Goal: Transaction & Acquisition: Purchase product/service

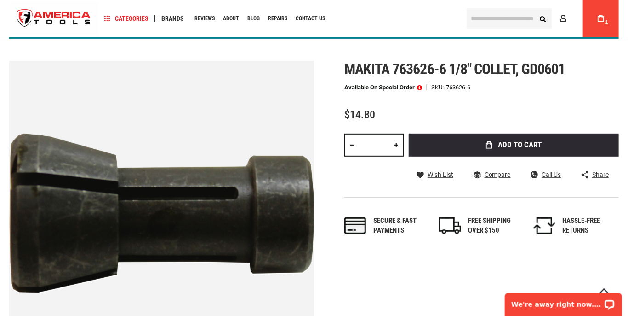
scroll to position [106, 0]
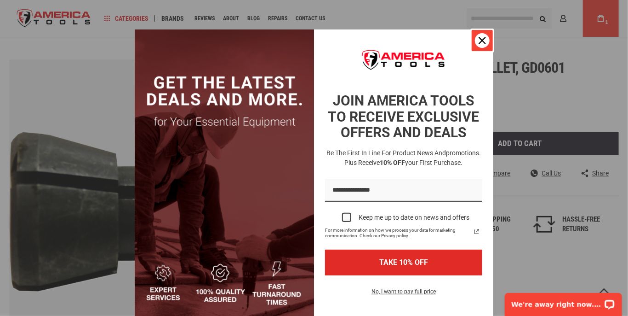
click at [482, 35] on button "Close" at bounding box center [483, 40] width 22 height 22
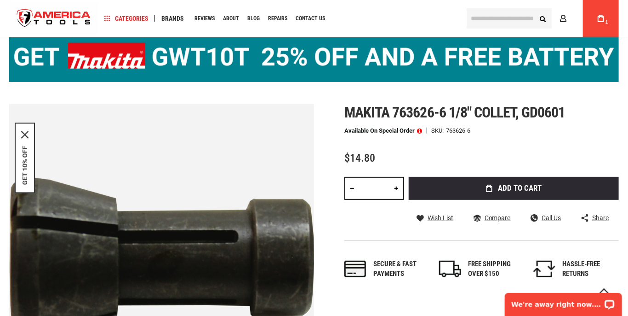
scroll to position [89, 0]
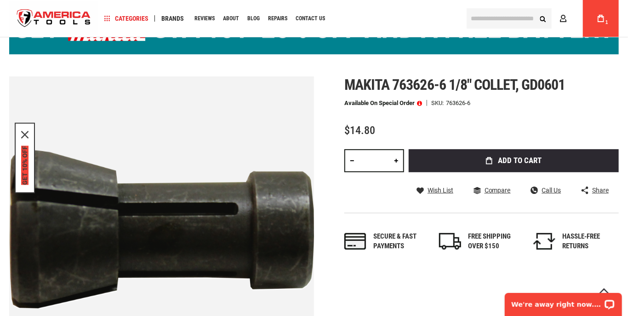
click at [24, 164] on button "GET 10% OFF" at bounding box center [24, 165] width 7 height 39
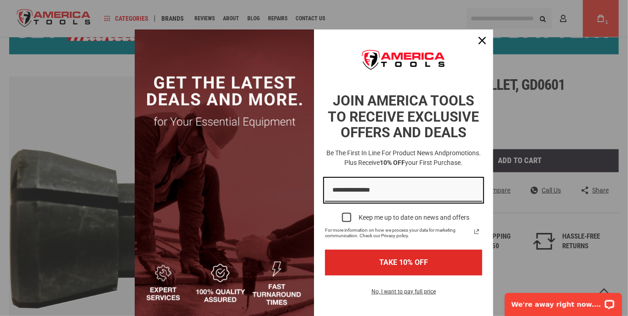
click at [363, 192] on input "Email field" at bounding box center [403, 189] width 157 height 23
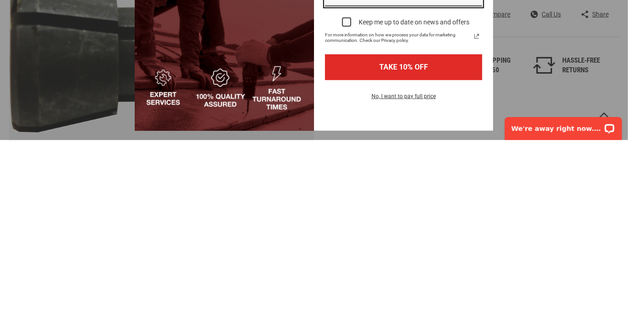
scroll to position [17, 0]
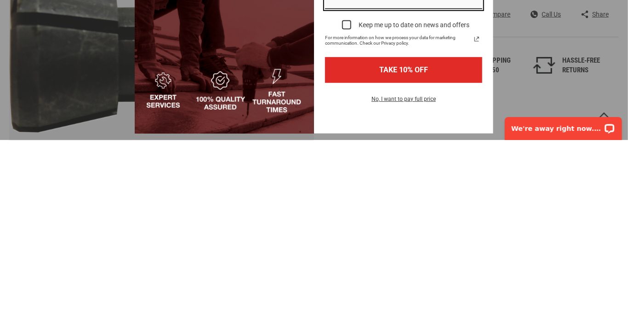
type input "**********"
click at [354, 197] on label "Keep me up to date on news and offers" at bounding box center [403, 200] width 157 height 20
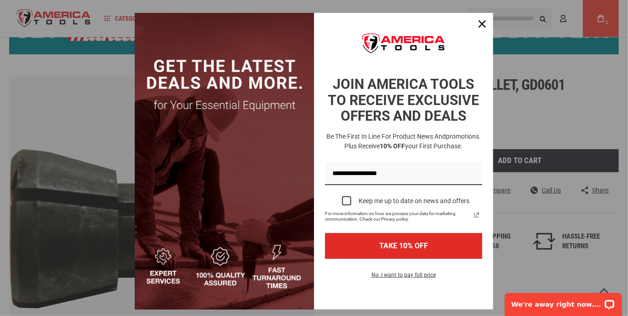
click at [346, 200] on div "Marketing offer form" at bounding box center [346, 200] width 9 height 9
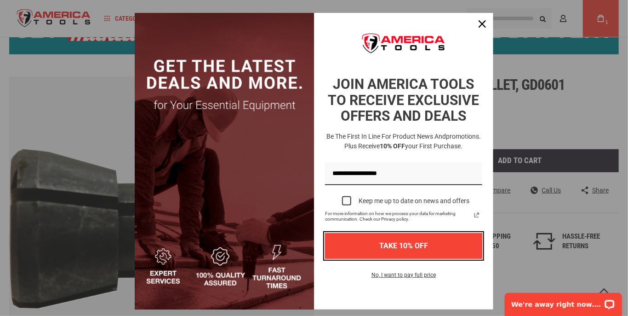
click at [436, 248] on button "TAKE 10% OFF" at bounding box center [403, 245] width 157 height 25
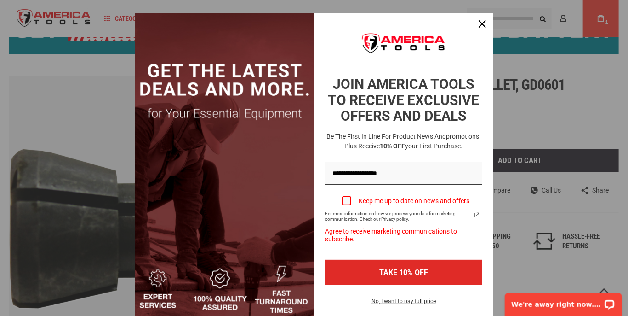
click at [351, 201] on label "Keep me up to date on news and offers" at bounding box center [403, 200] width 157 height 20
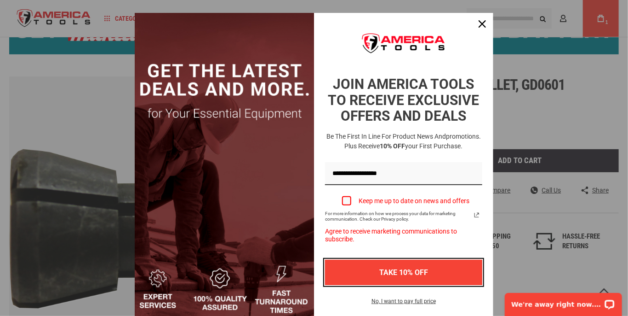
click at [431, 259] on button "TAKE 10% OFF" at bounding box center [403, 271] width 157 height 25
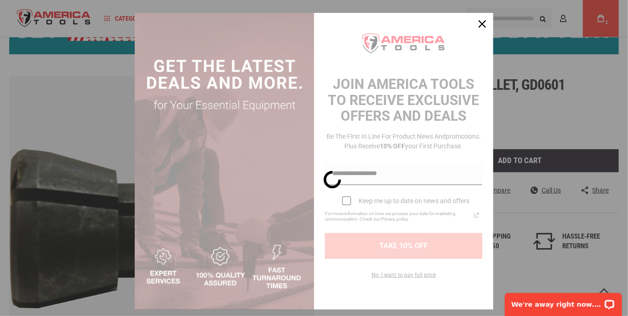
scroll to position [0, 0]
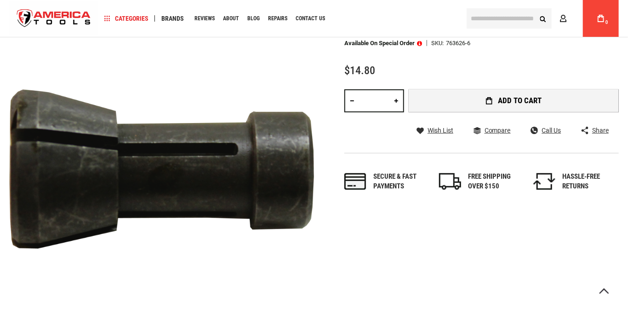
click at [525, 101] on span "Add to Cart" at bounding box center [521, 101] width 44 height 8
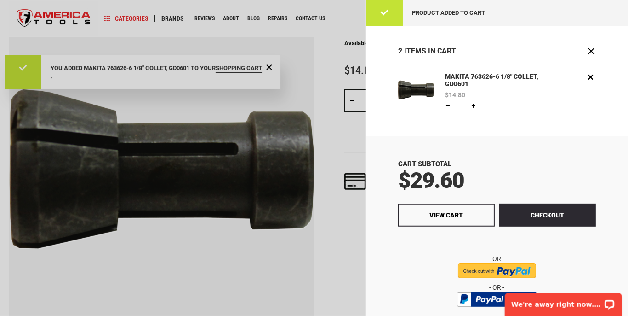
click at [448, 105] on link at bounding box center [447, 105] width 7 height 7
type input "*"
click at [498, 101] on button "Update" at bounding box center [493, 105] width 27 height 11
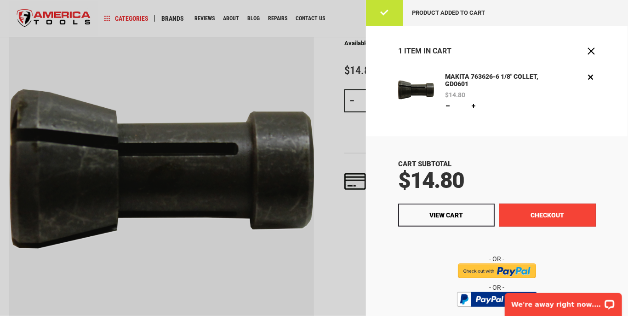
click at [540, 219] on button "Checkout" at bounding box center [548, 214] width 97 height 23
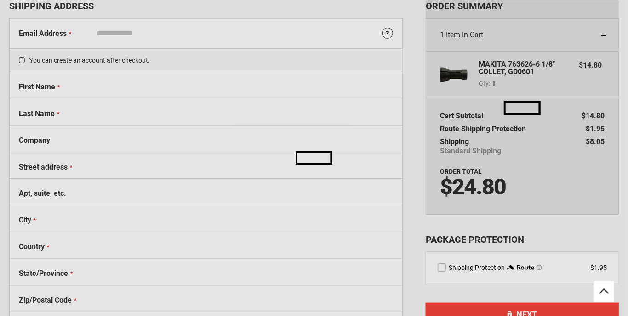
select select "**"
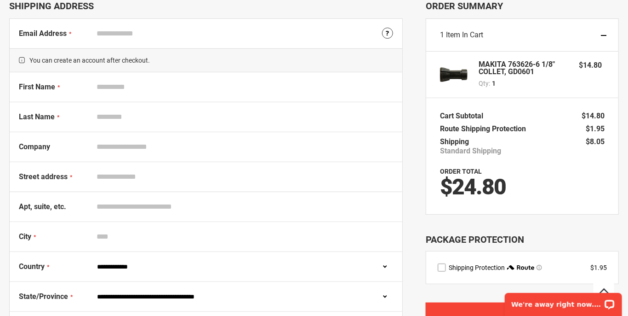
click at [102, 86] on input "First Name" at bounding box center [242, 86] width 301 height 17
type input "*****"
type input "****"
type input "**********"
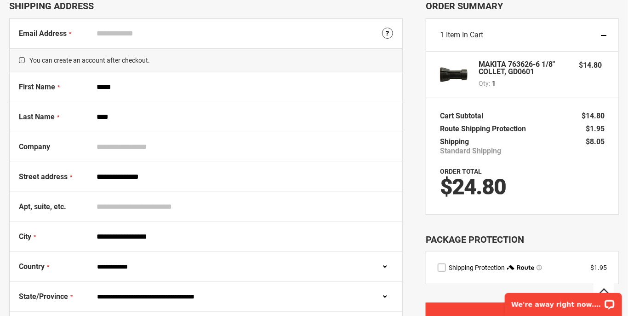
select select "**"
type input "*****"
type input "**********"
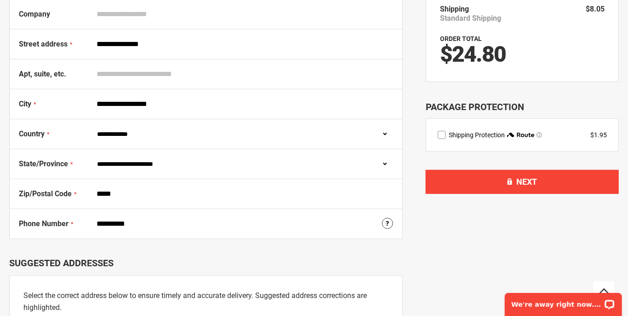
scroll to position [191, 0]
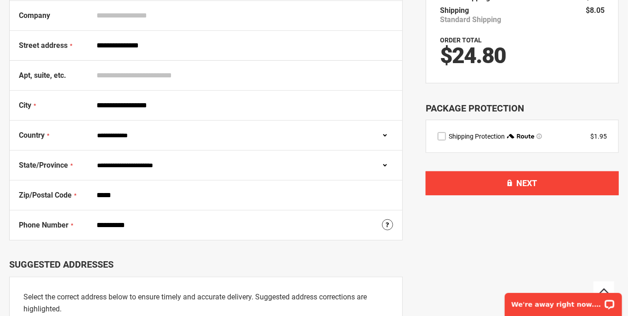
click at [438, 132] on label "route shipping protection selector element" at bounding box center [442, 136] width 8 height 8
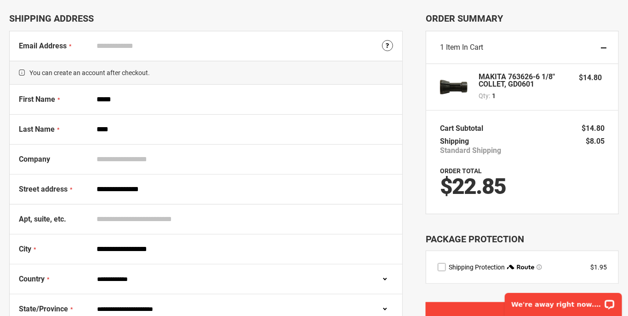
scroll to position [45, 0]
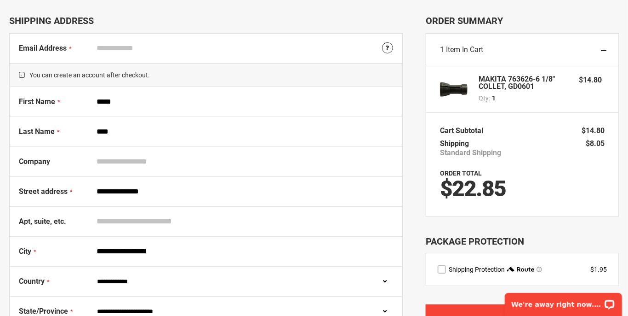
click at [158, 191] on input "**********" at bounding box center [242, 191] width 301 height 17
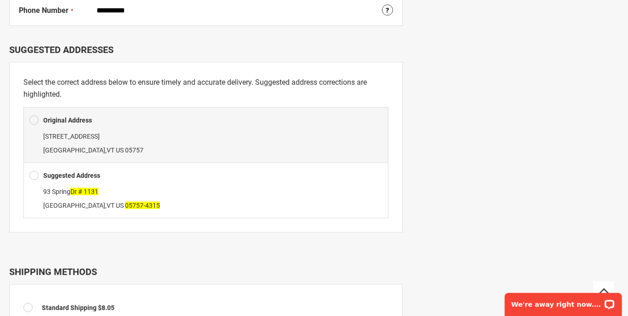
scroll to position [406, 0]
click at [30, 172] on span at bounding box center [33, 175] width 9 height 14
click at [36, 169] on span at bounding box center [33, 175] width 9 height 14
click at [34, 168] on span at bounding box center [33, 175] width 9 height 14
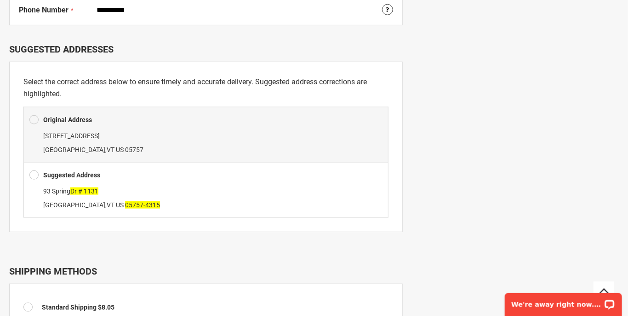
click at [82, 168] on label "Suggested Address" at bounding box center [71, 175] width 57 height 14
type input "**********"
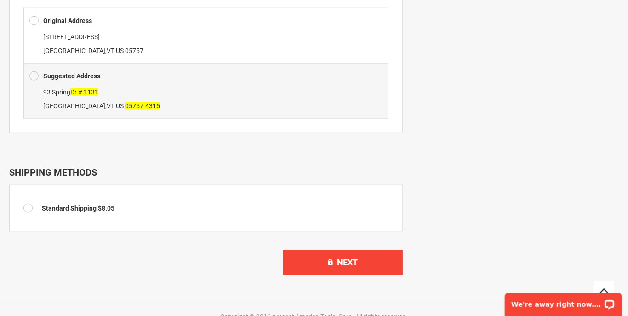
scroll to position [506, 0]
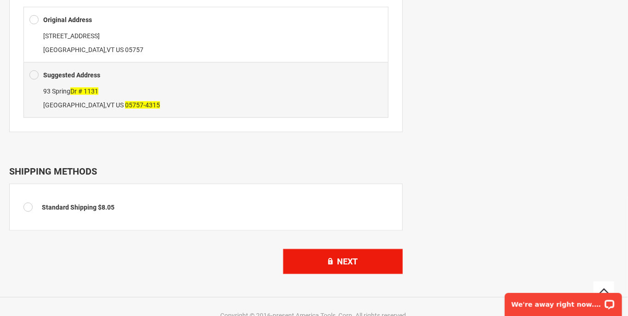
click at [351, 256] on span "Next" at bounding box center [348, 261] width 21 height 10
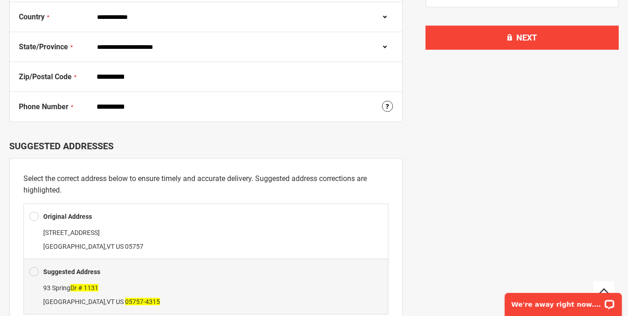
scroll to position [322, 0]
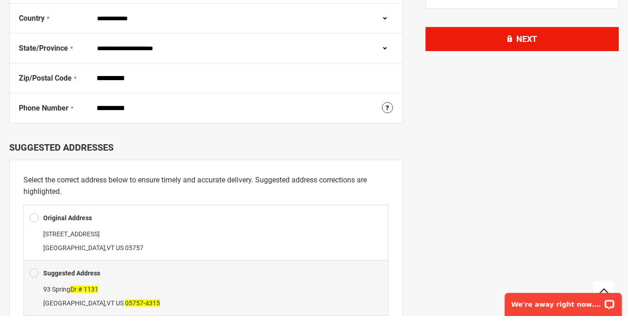
click at [549, 35] on button "Next" at bounding box center [522, 39] width 193 height 24
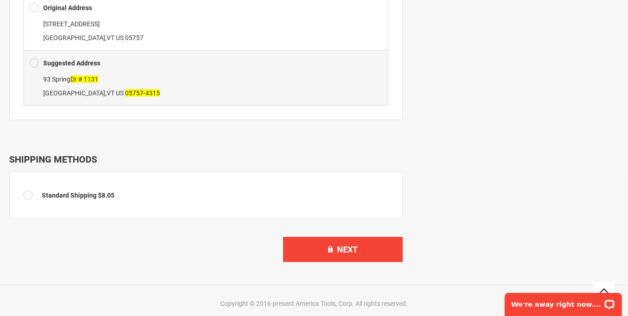
scroll to position [535, 0]
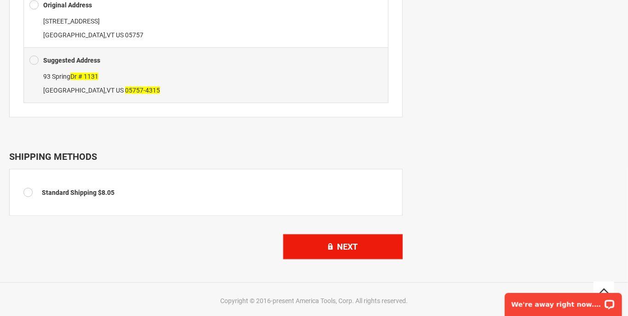
click at [350, 248] on button "Next" at bounding box center [343, 246] width 120 height 25
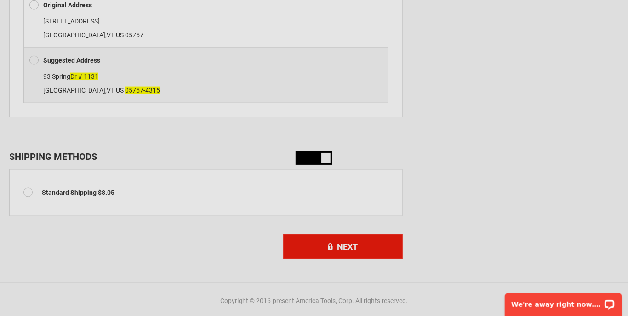
scroll to position [0, 0]
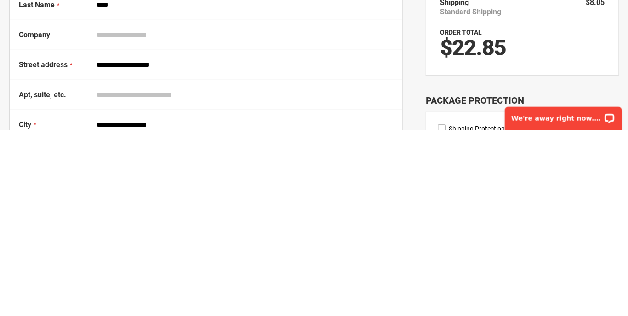
type input "**********"
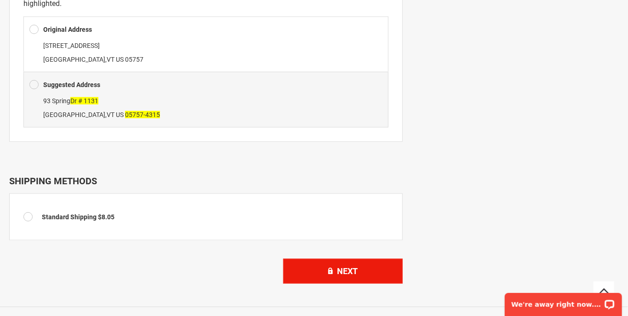
scroll to position [498, 0]
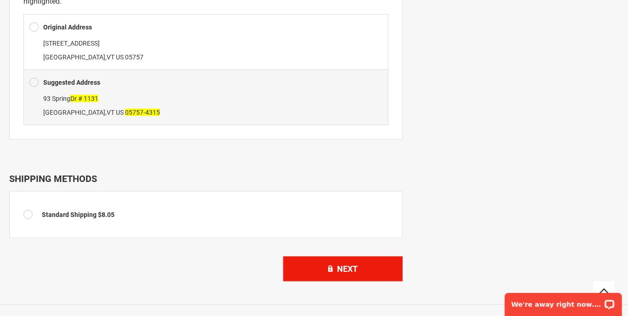
click at [363, 272] on button "Next" at bounding box center [343, 268] width 120 height 25
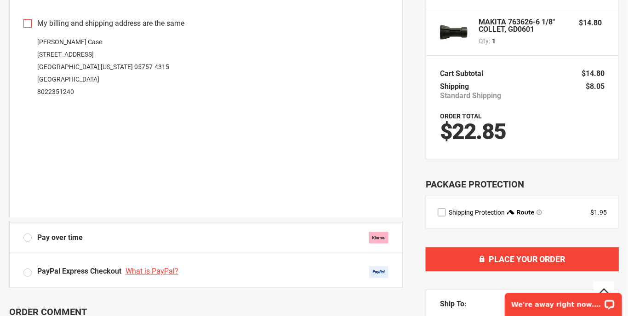
scroll to position [103, 0]
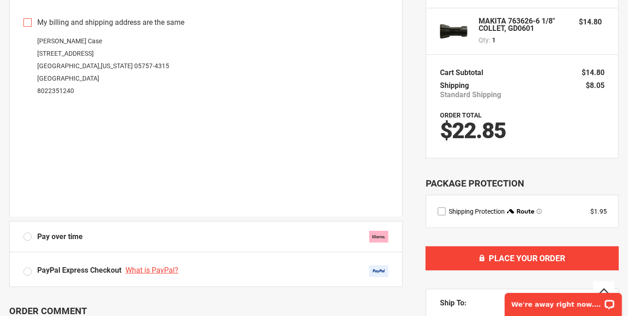
click at [32, 273] on label "PayPal Express Checkout What is PayPal?" at bounding box center [205, 271] width 365 height 12
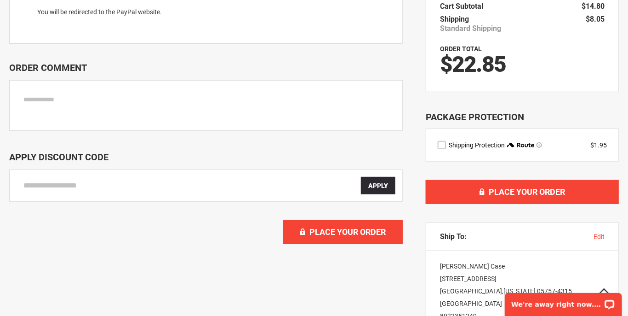
scroll to position [170, 0]
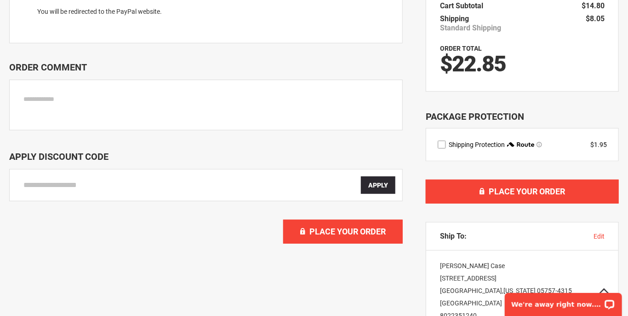
click at [45, 188] on input "Enter discount code" at bounding box center [192, 184] width 338 height 17
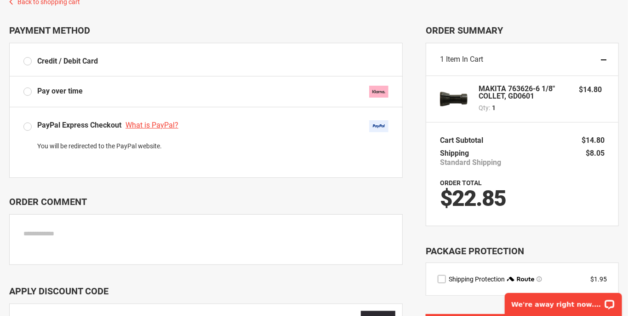
scroll to position [30, 0]
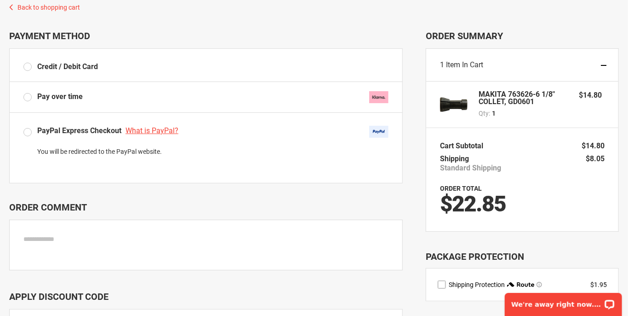
click at [59, 126] on div "PayPal Express Checkout What is PayPal?" at bounding box center [109, 132] width 144 height 12
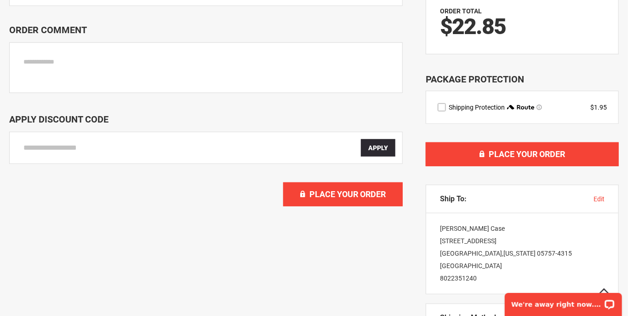
scroll to position [210, 0]
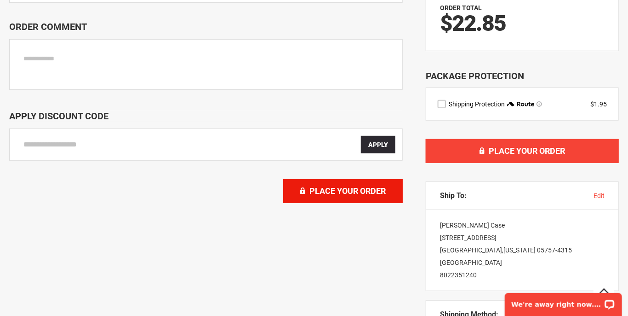
click at [357, 200] on button "Place Your Order" at bounding box center [343, 191] width 120 height 24
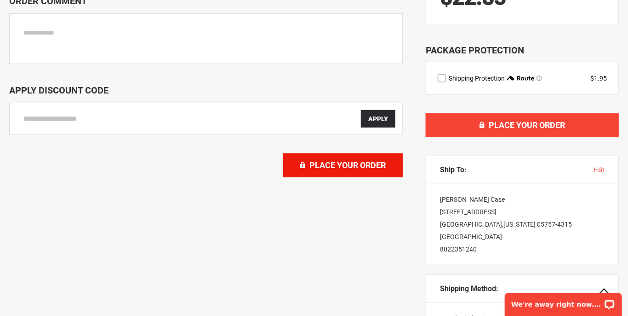
scroll to position [254, 0]
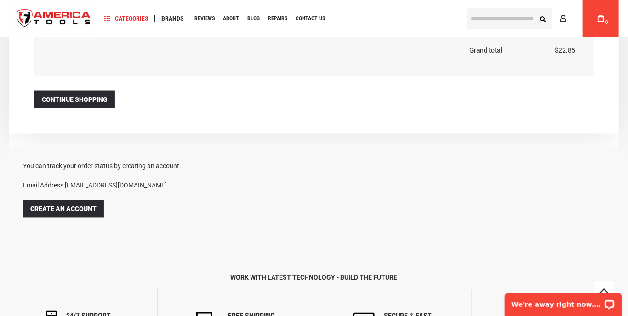
scroll to position [657, 0]
